Goal: Task Accomplishment & Management: Manage account settings

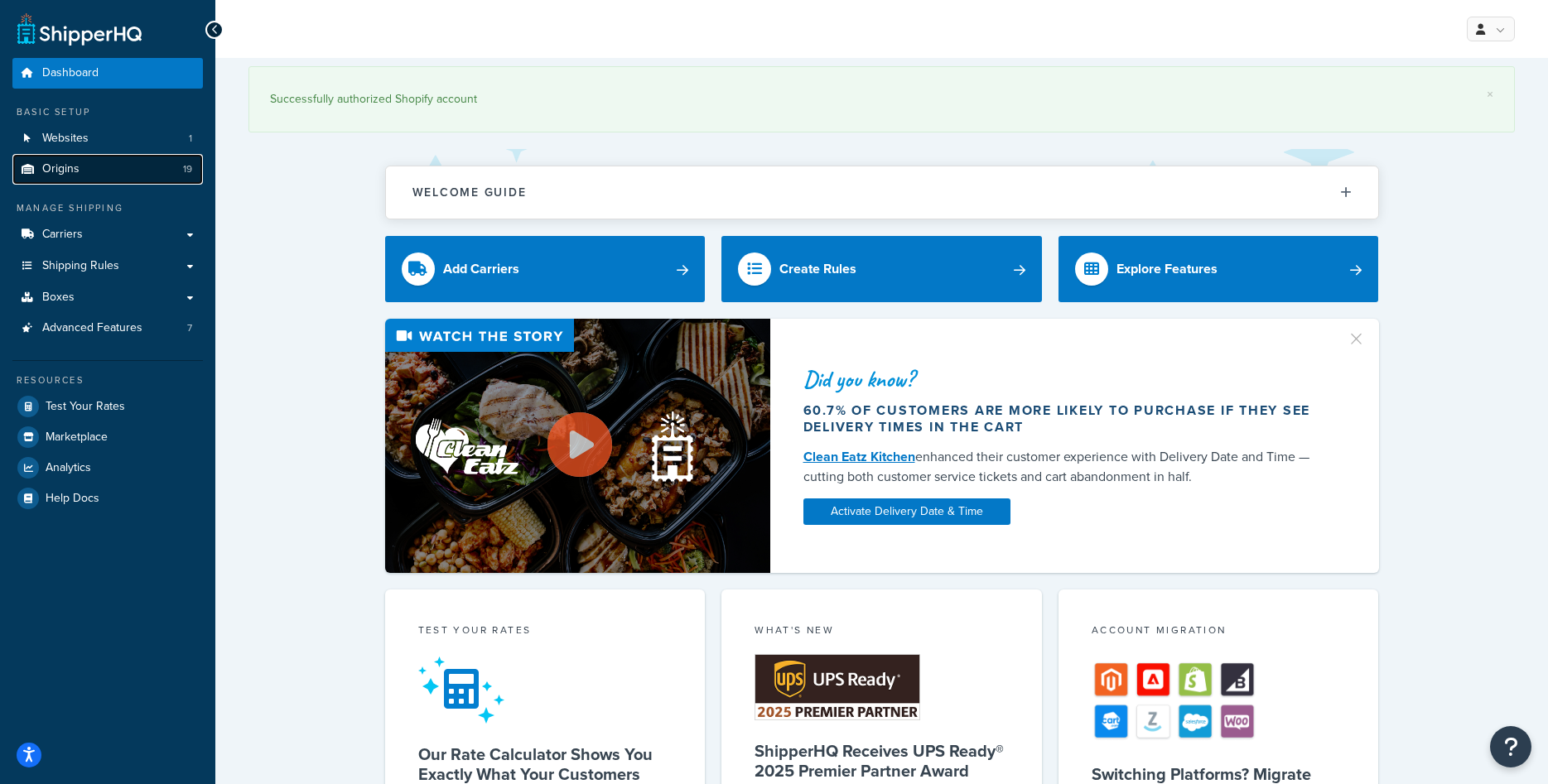
click at [111, 172] on link "Origins 19" at bounding box center [107, 170] width 191 height 31
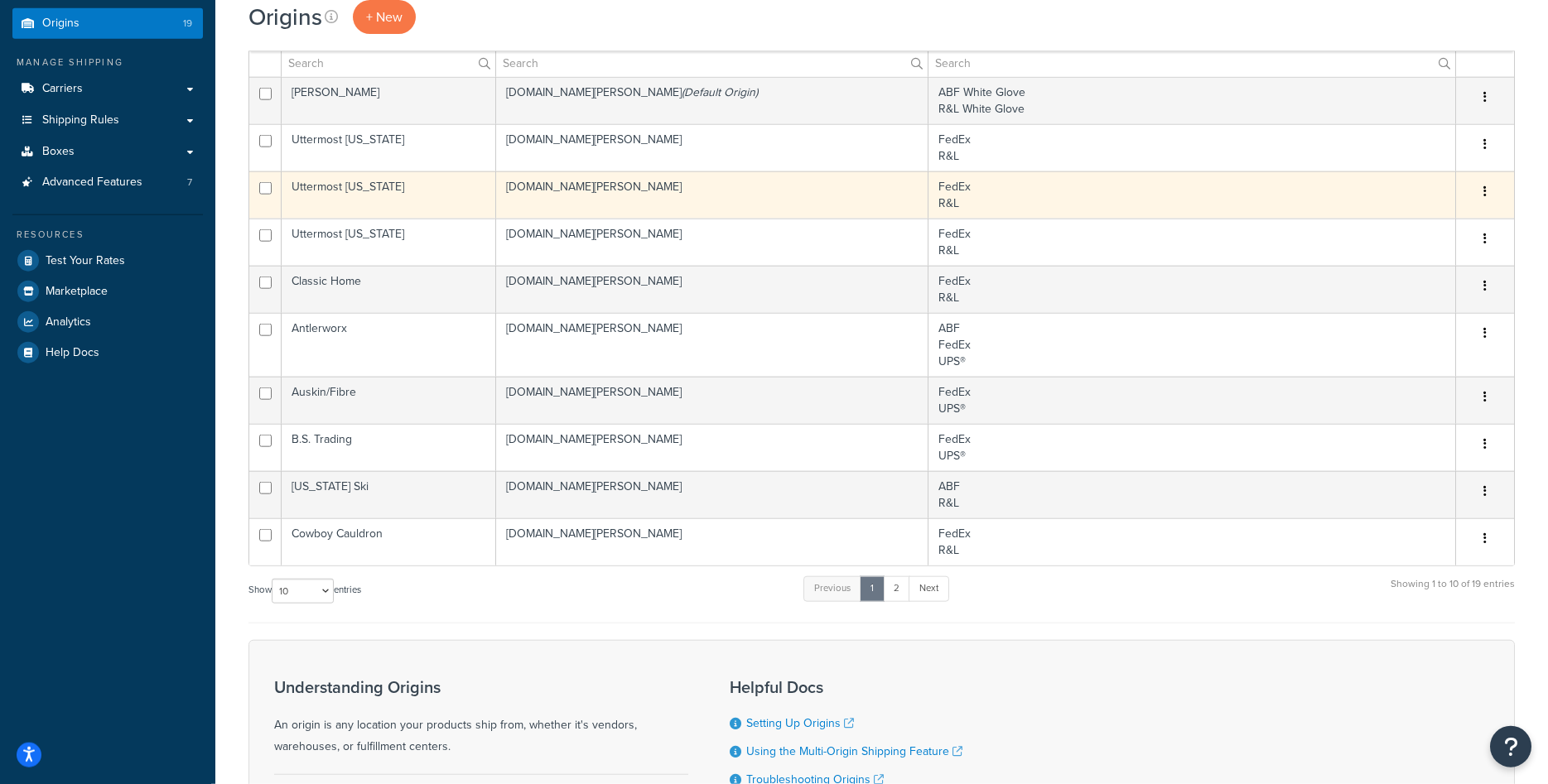
scroll to position [169, 0]
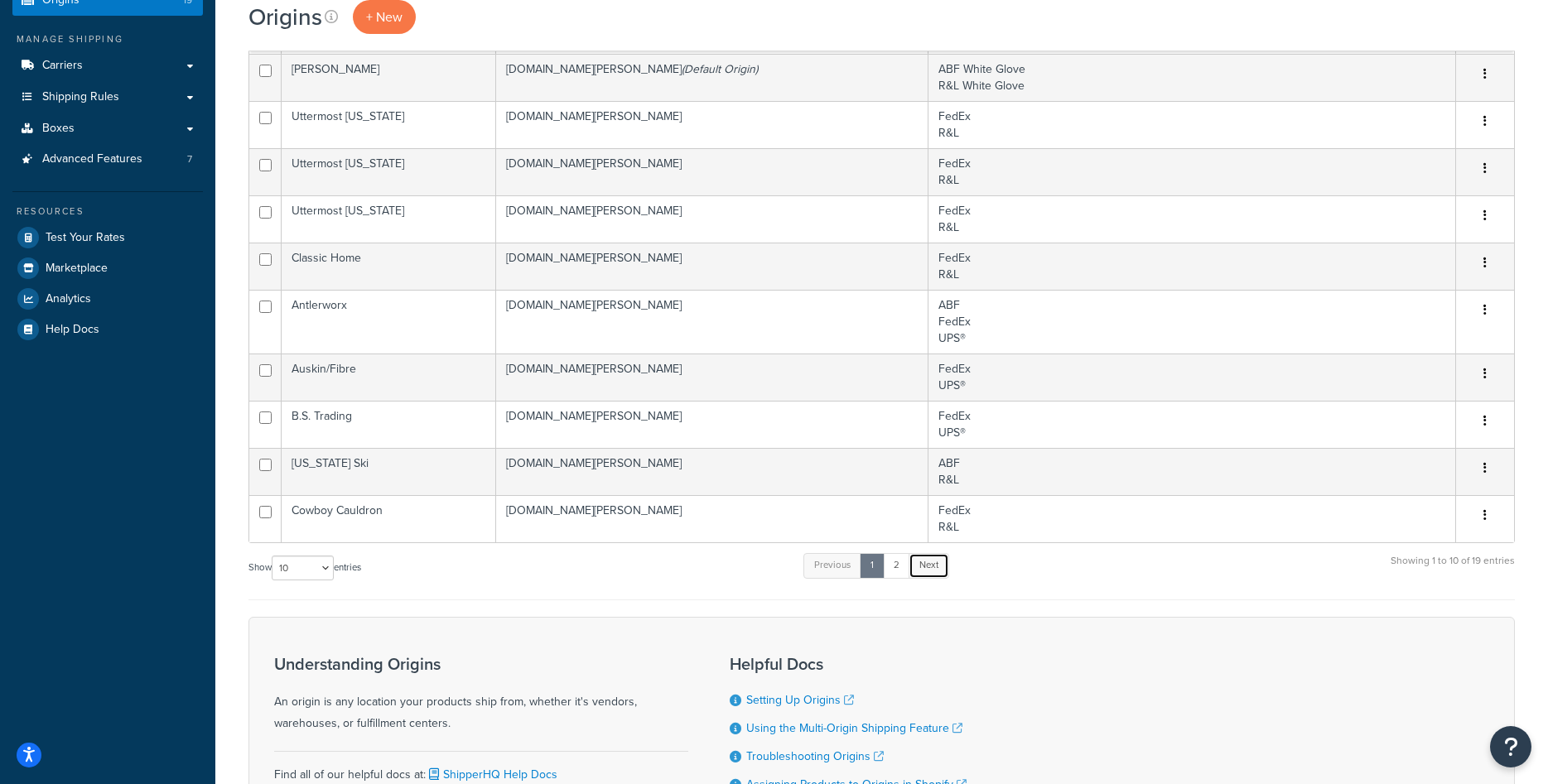
click at [925, 564] on link "Next" at bounding box center [929, 566] width 40 height 25
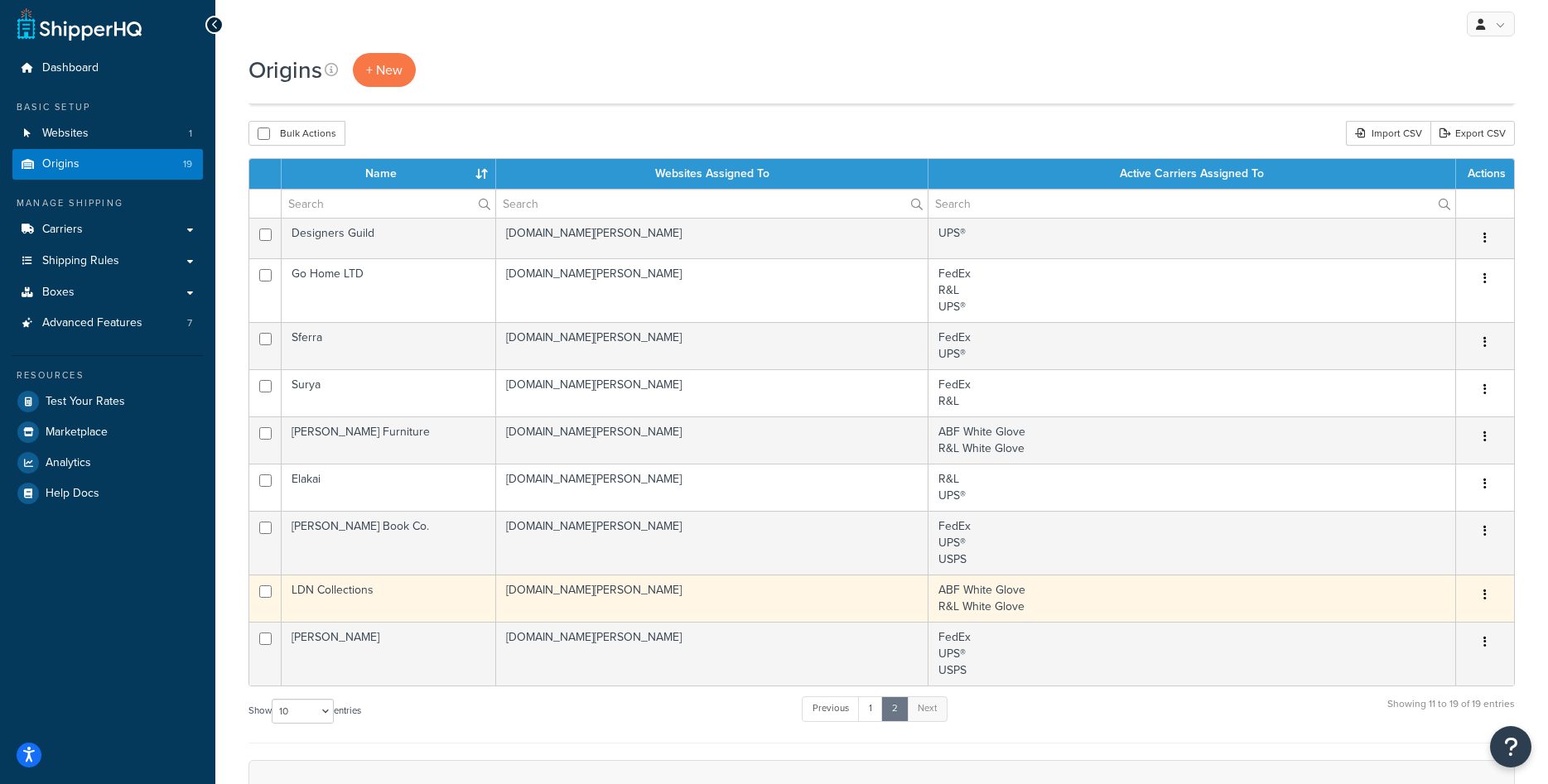
scroll to position [0, 0]
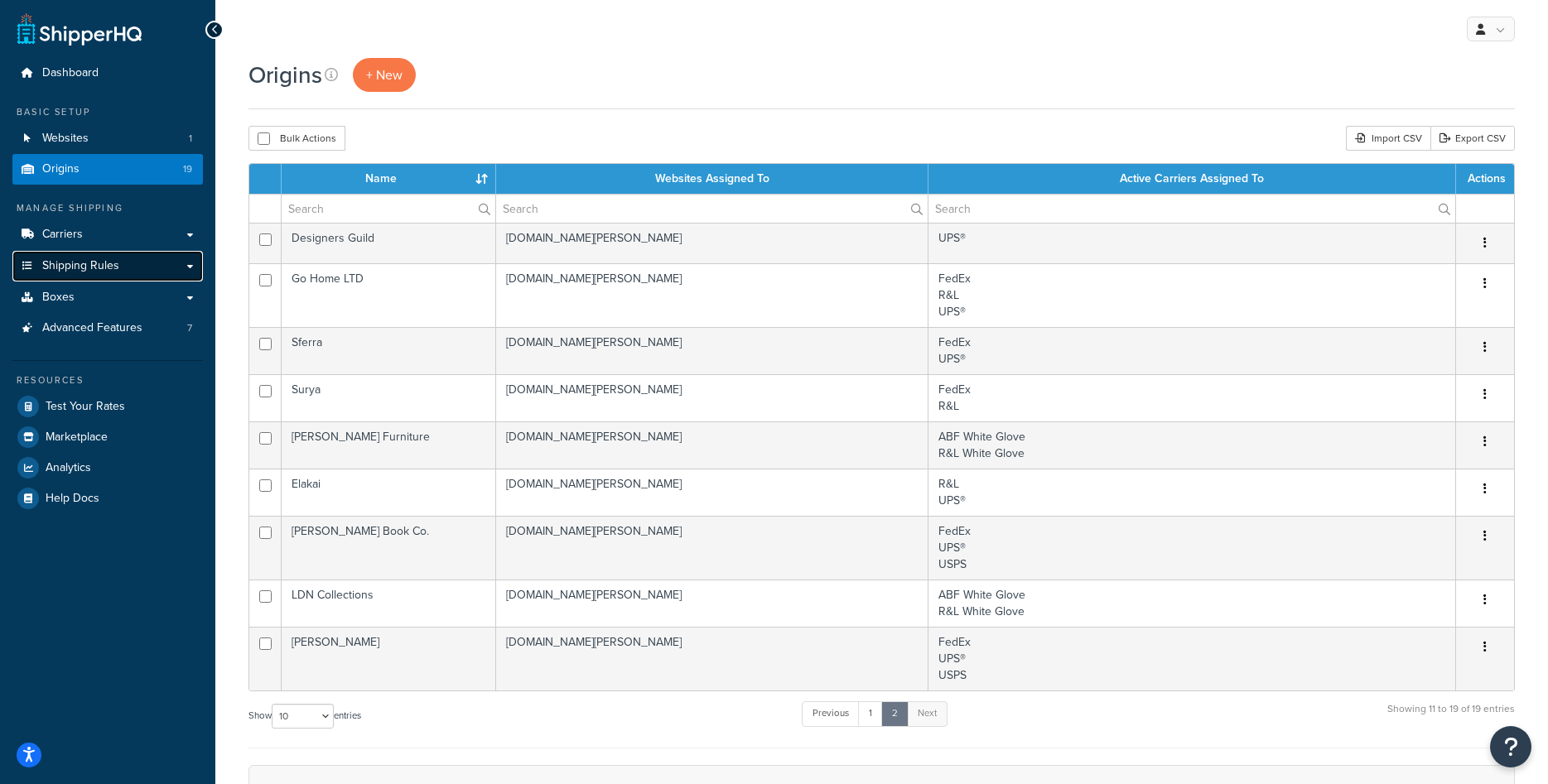
click at [105, 276] on link "Shipping Rules" at bounding box center [107, 267] width 191 height 31
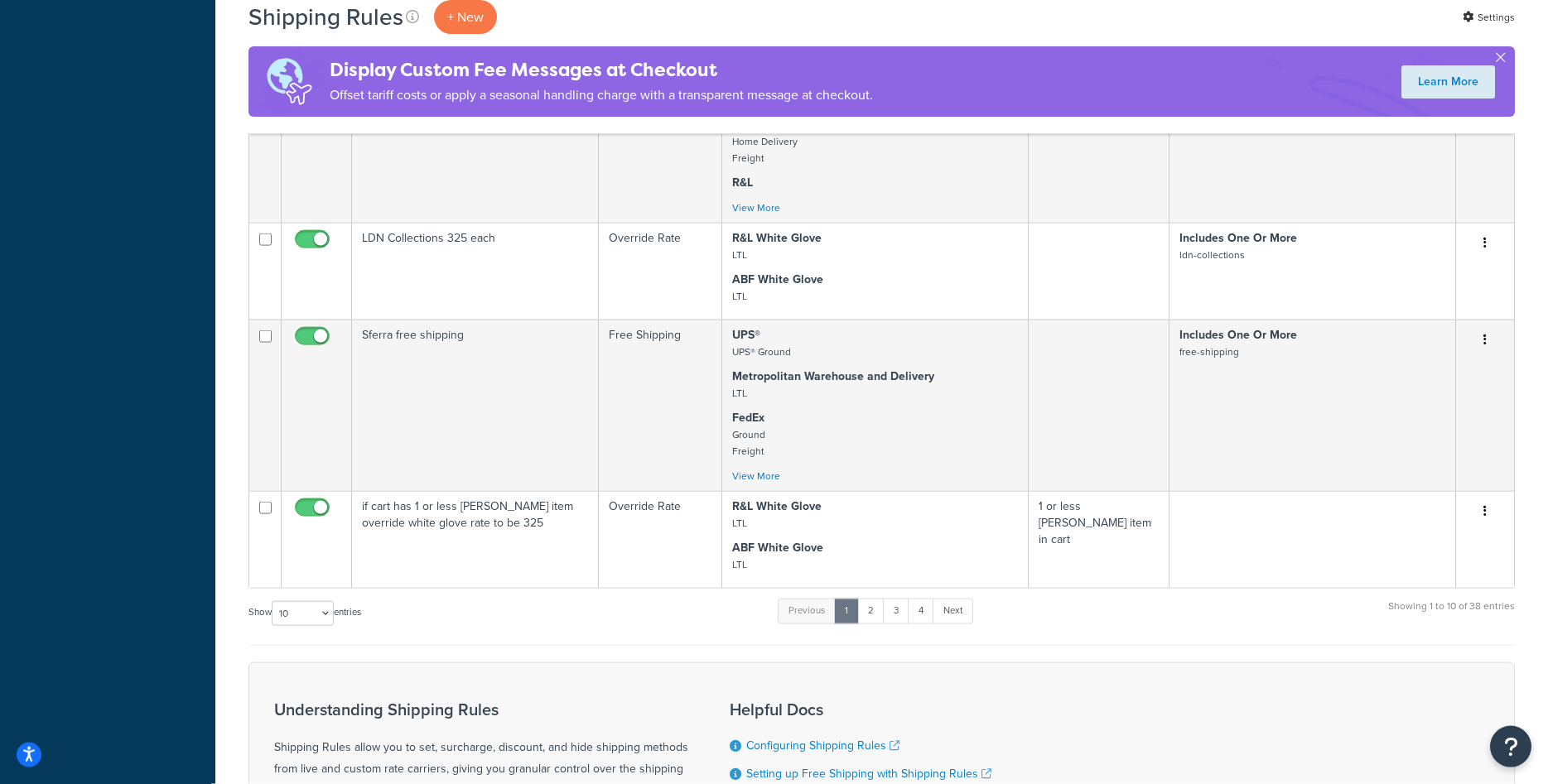
scroll to position [844, 0]
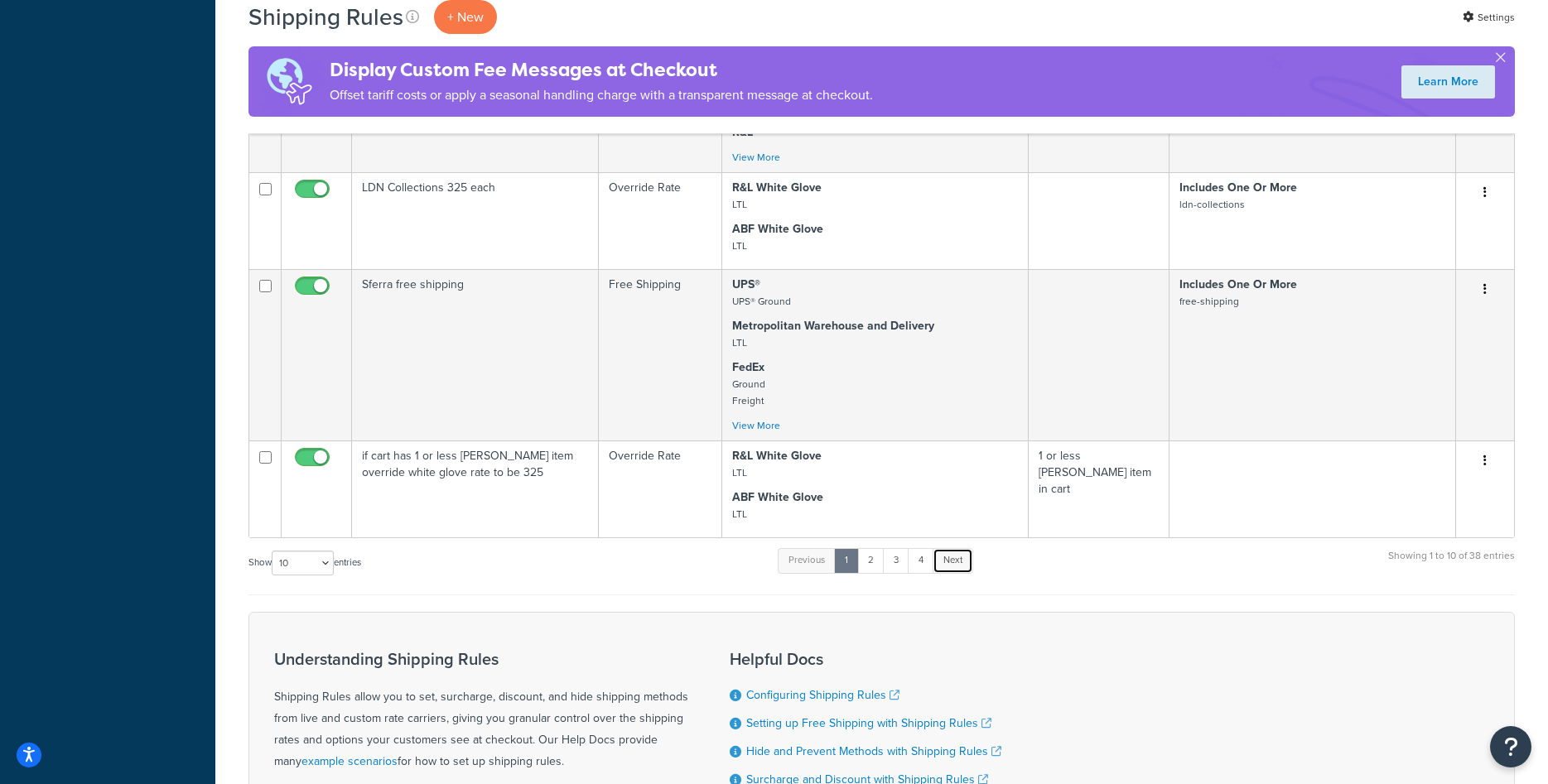
click at [965, 568] on link "Next" at bounding box center [953, 560] width 40 height 25
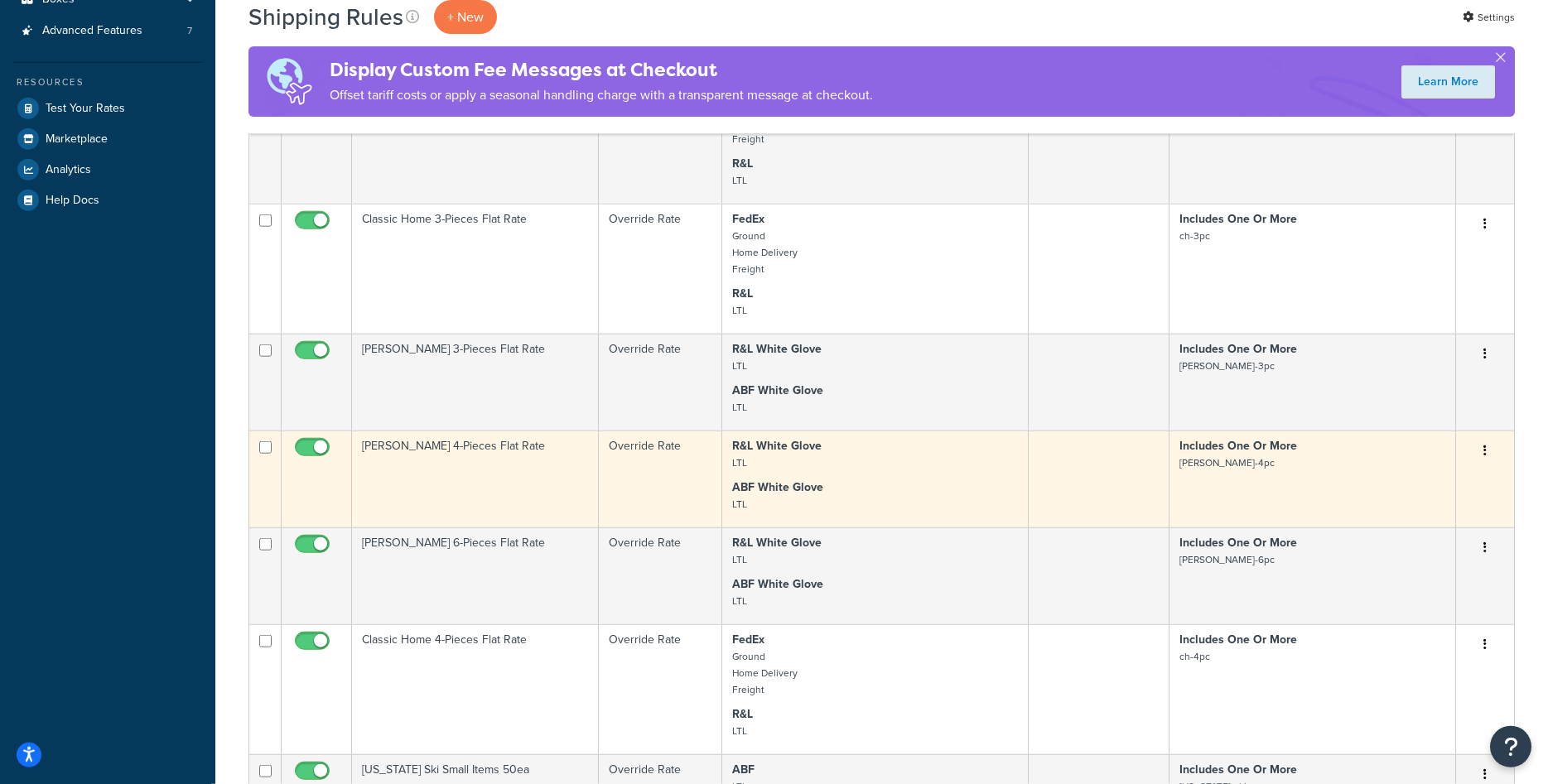
scroll to position [760, 0]
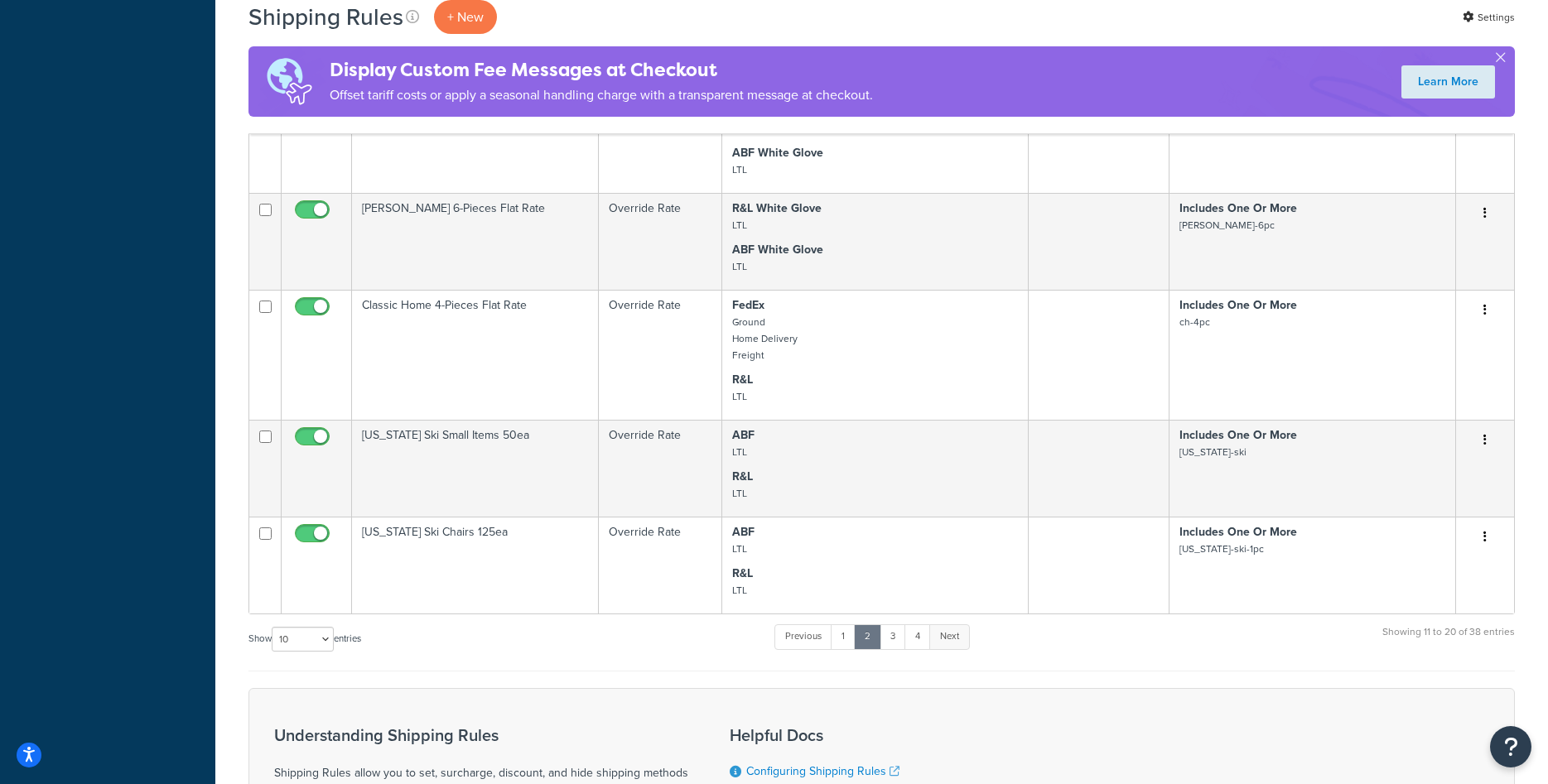
click at [953, 629] on link "Next" at bounding box center [949, 637] width 40 height 25
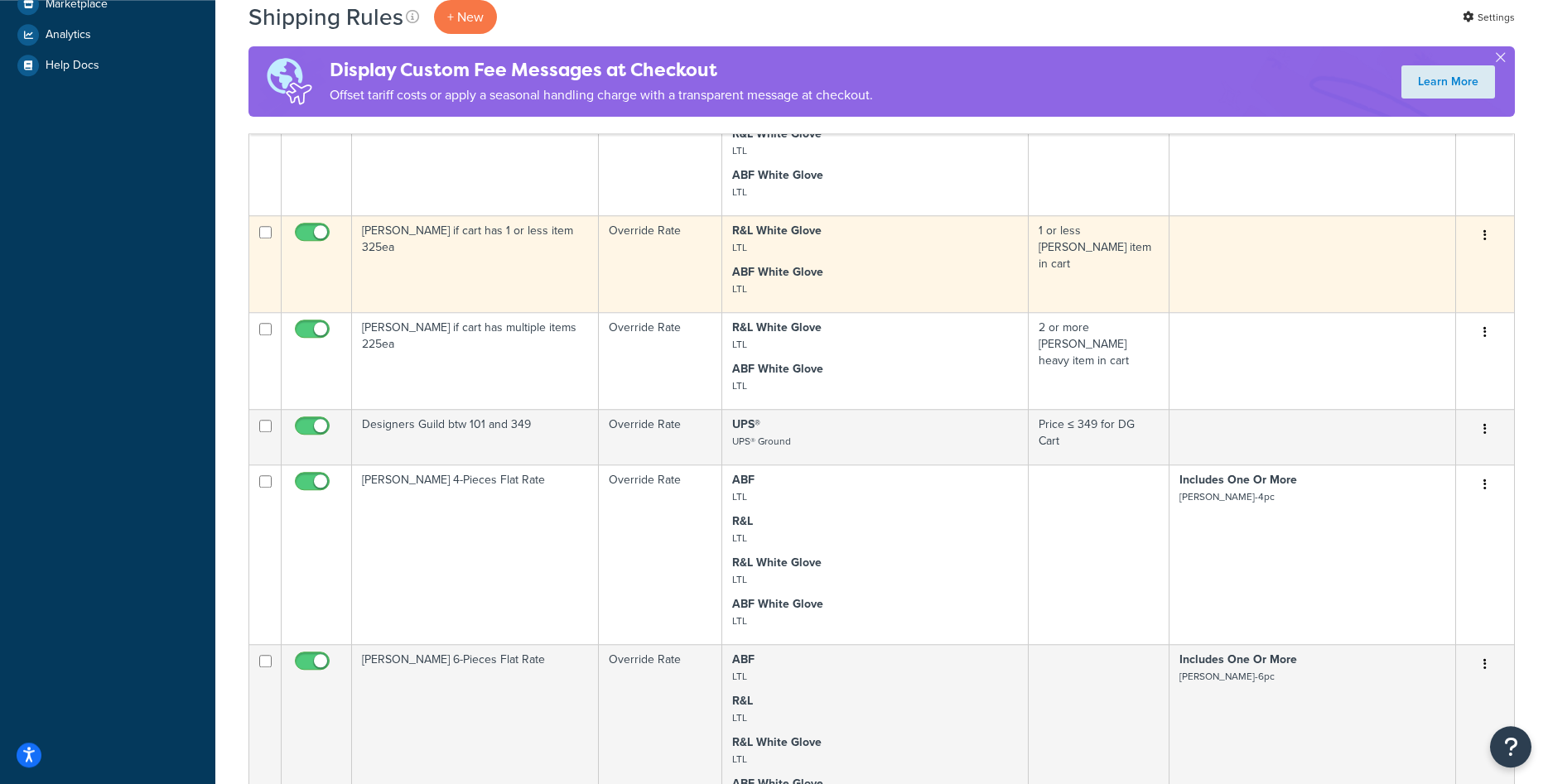
scroll to position [487, 0]
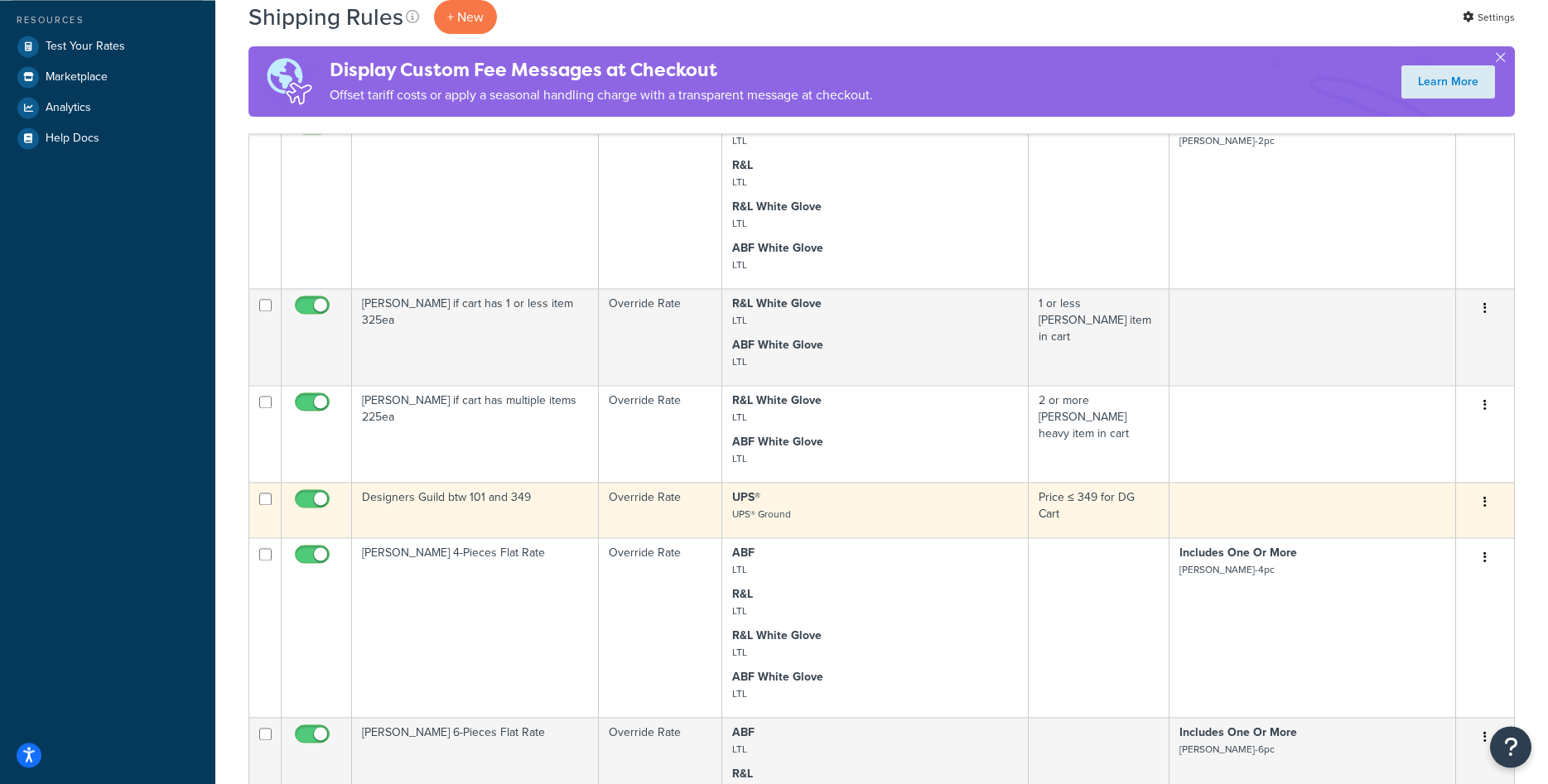
click at [312, 497] on input "checkbox" at bounding box center [314, 504] width 45 height 21
checkbox input "false"
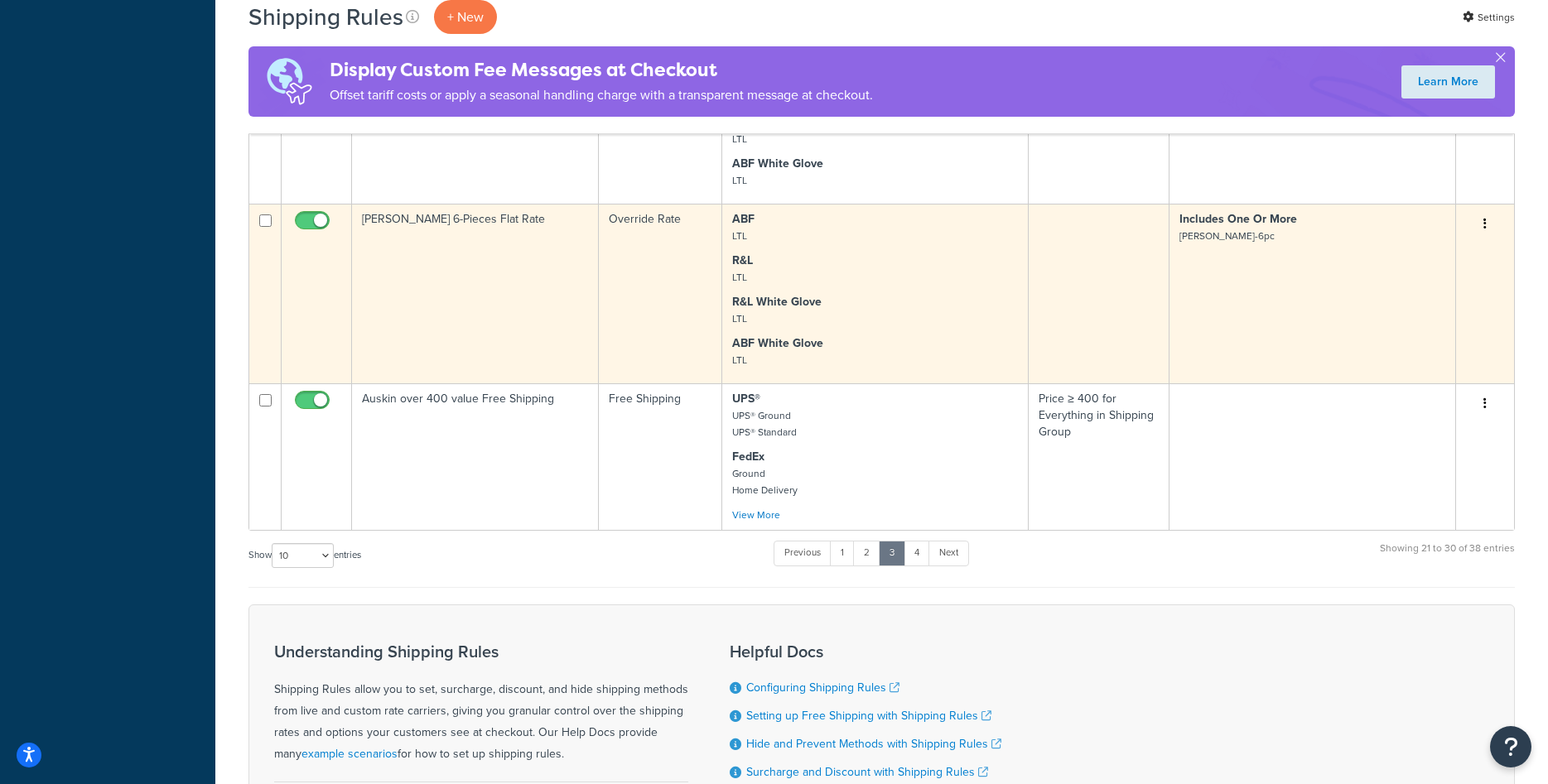
scroll to position [1014, 0]
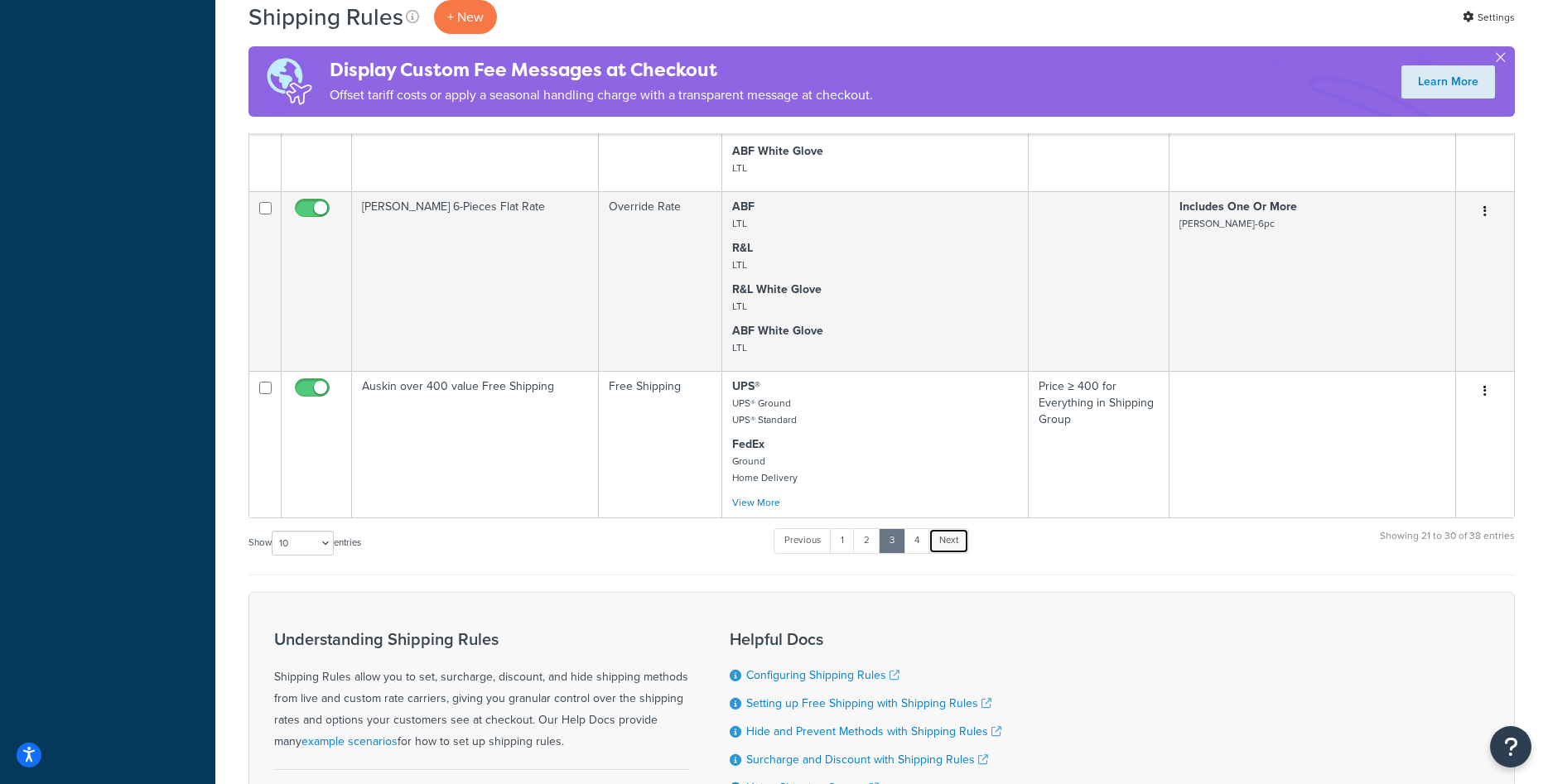
click at [953, 537] on link "Next" at bounding box center [949, 541] width 40 height 25
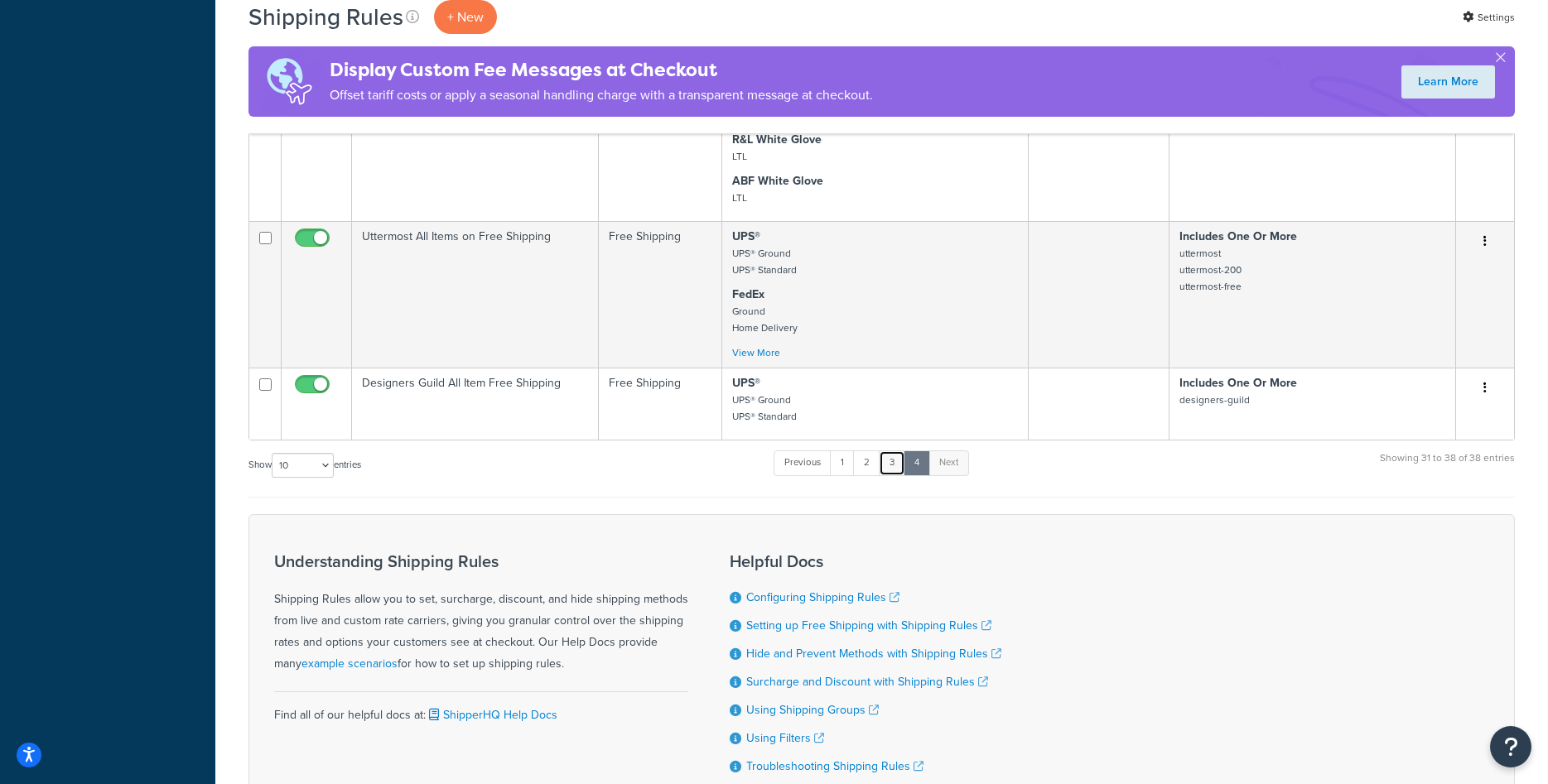
click at [890, 469] on link "3" at bounding box center [893, 463] width 27 height 25
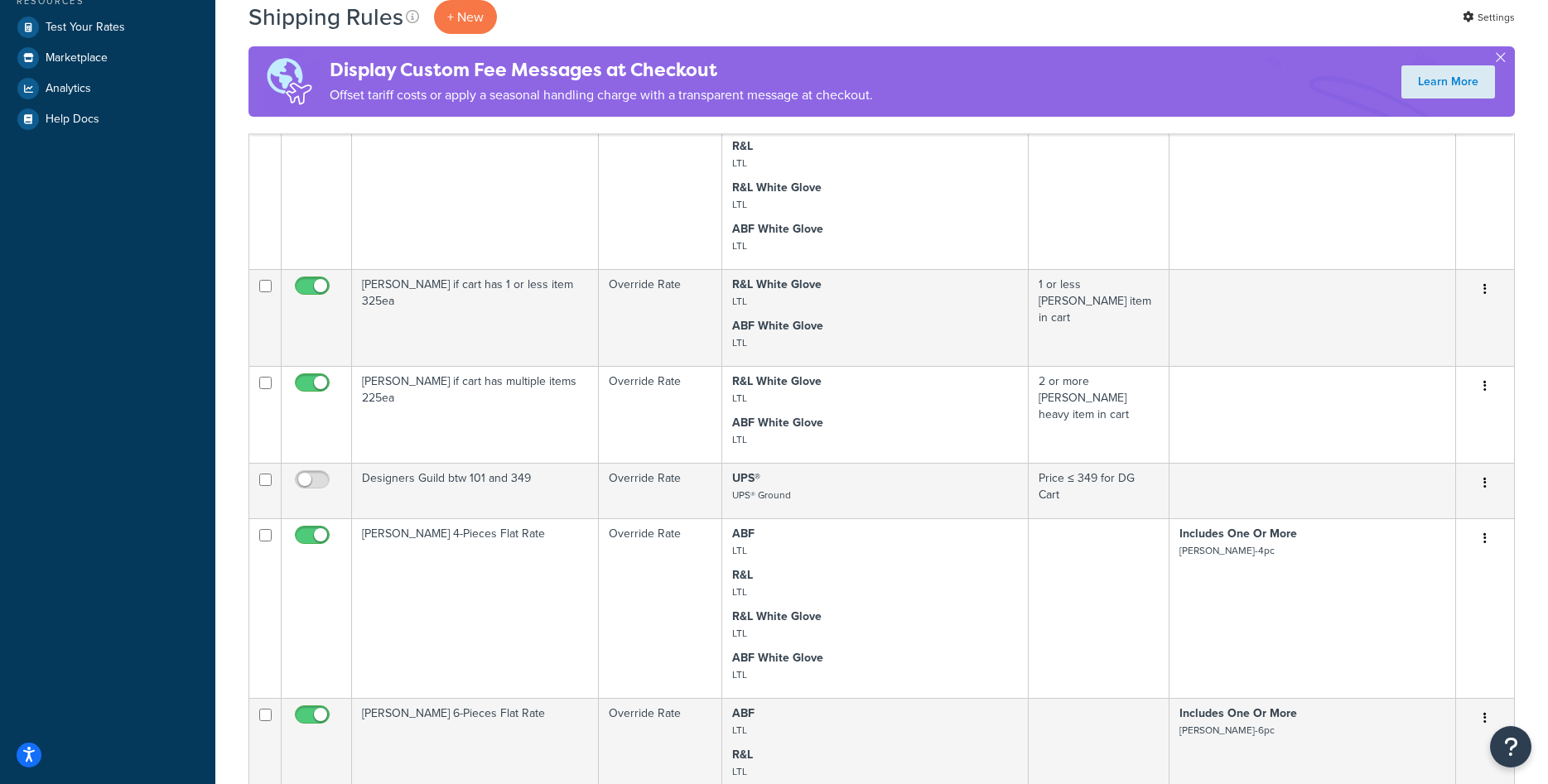
scroll to position [844, 0]
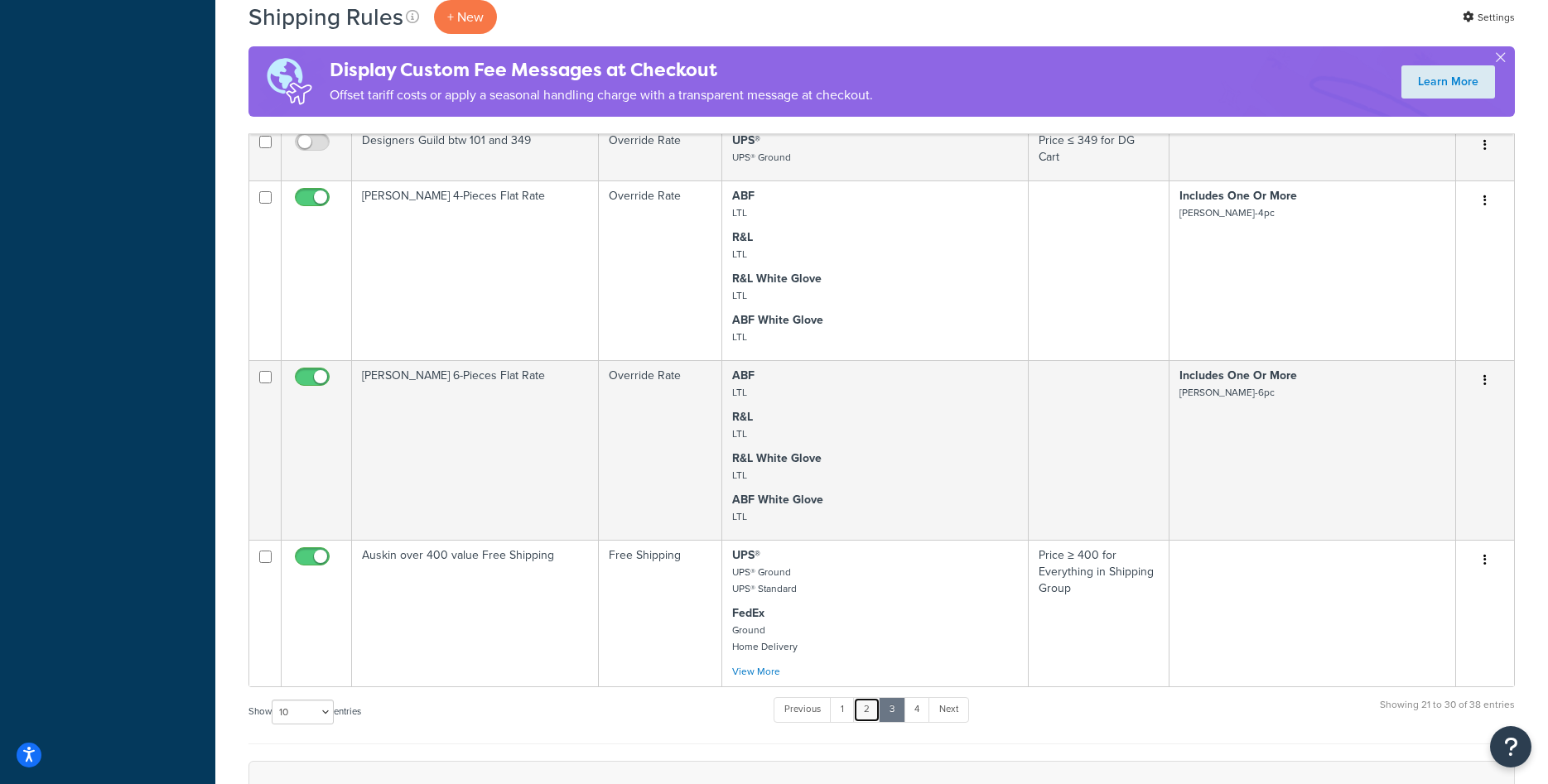
click at [866, 717] on link "2" at bounding box center [867, 710] width 27 height 25
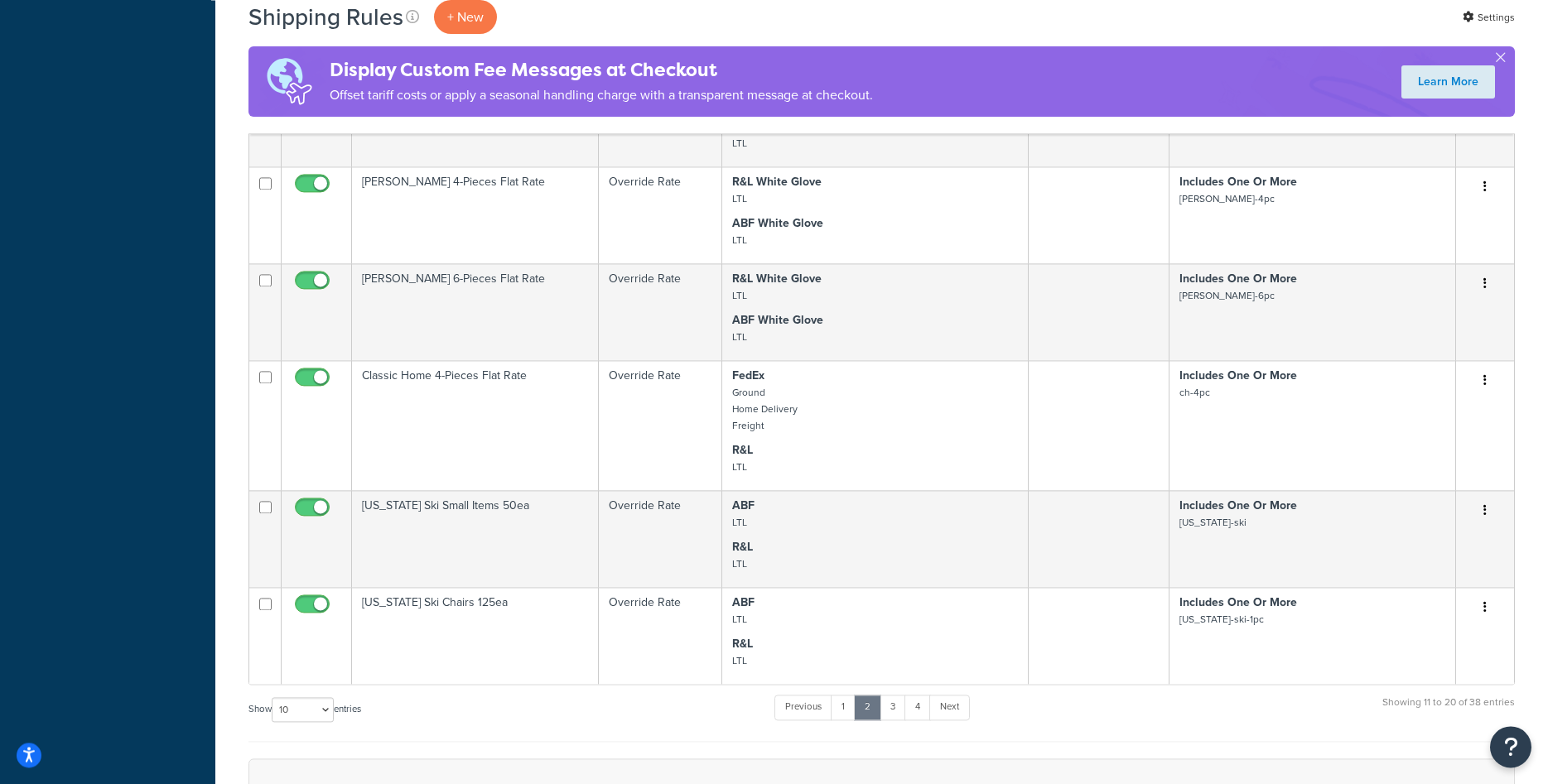
scroll to position [760, 0]
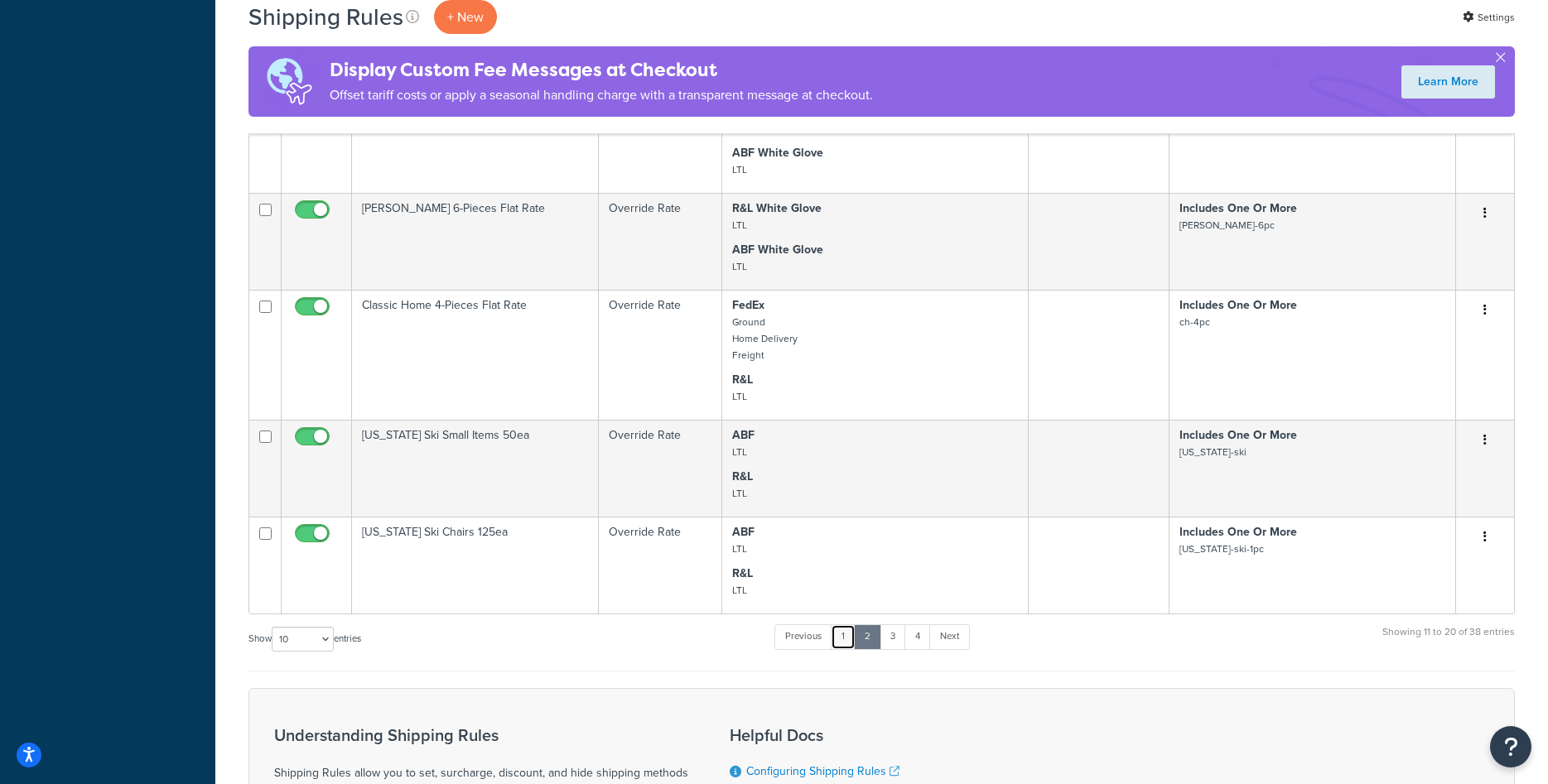
click at [850, 635] on link "1" at bounding box center [844, 637] width 25 height 25
